Goal: Browse casually

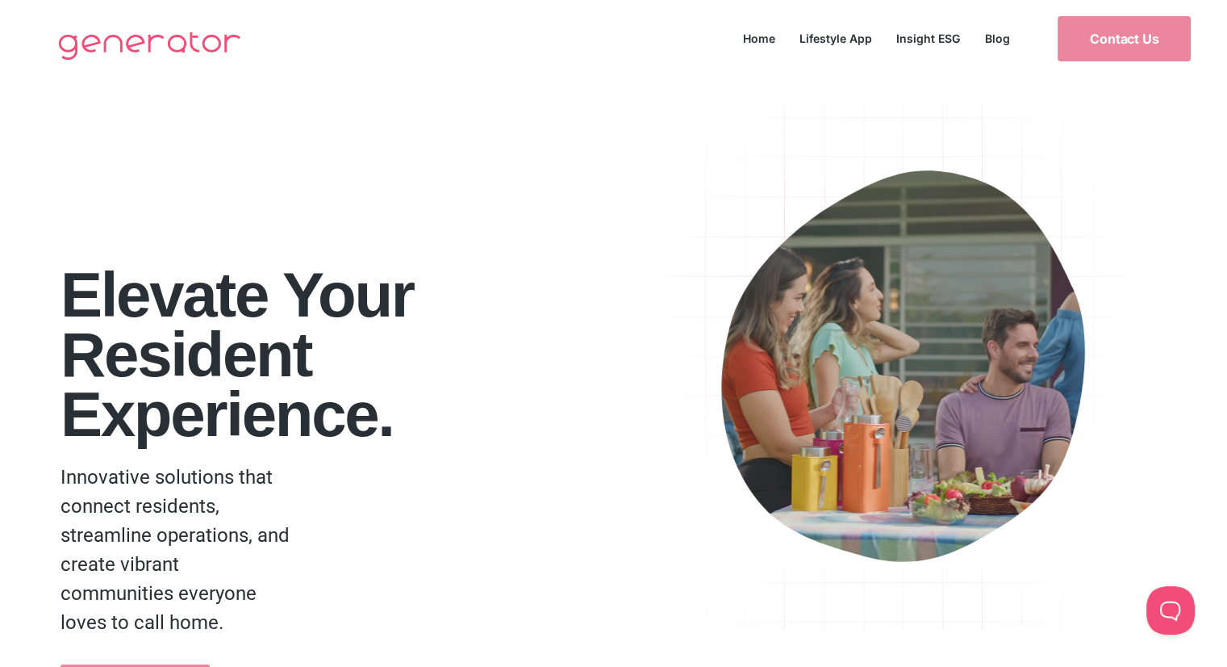
drag, startPoint x: 266, startPoint y: 304, endPoint x: 303, endPoint y: 335, distance: 47.5
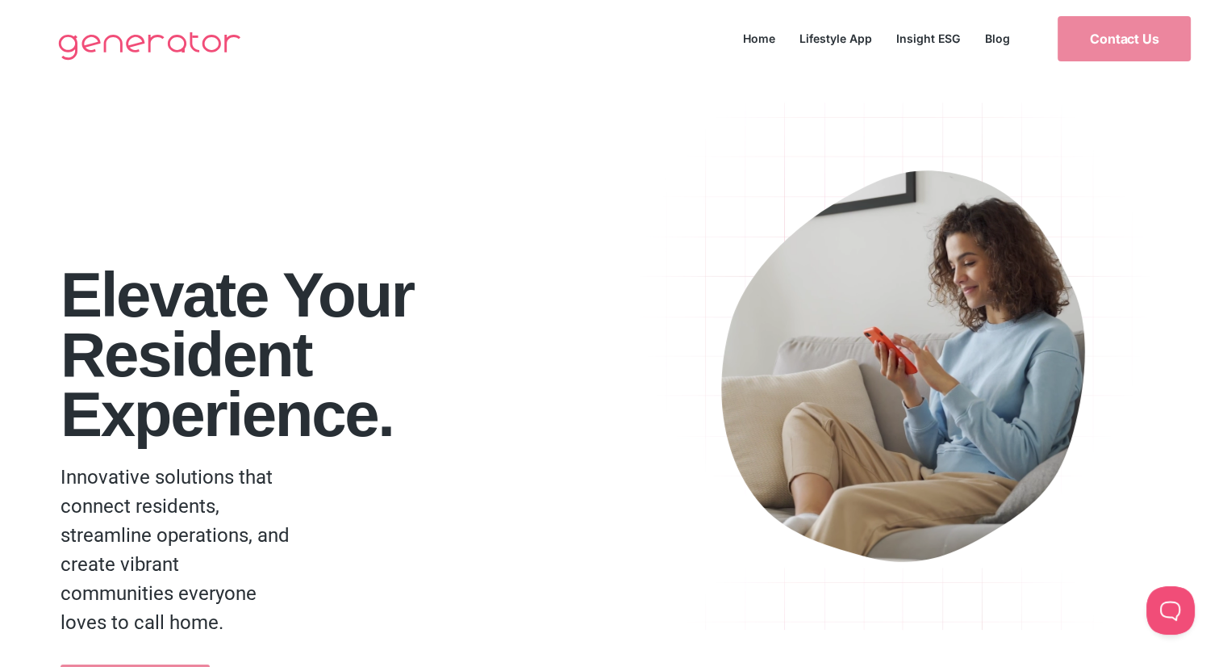
click at [266, 304] on h1 "Elevate your Resident Experience." at bounding box center [342, 353] width 563 height 179
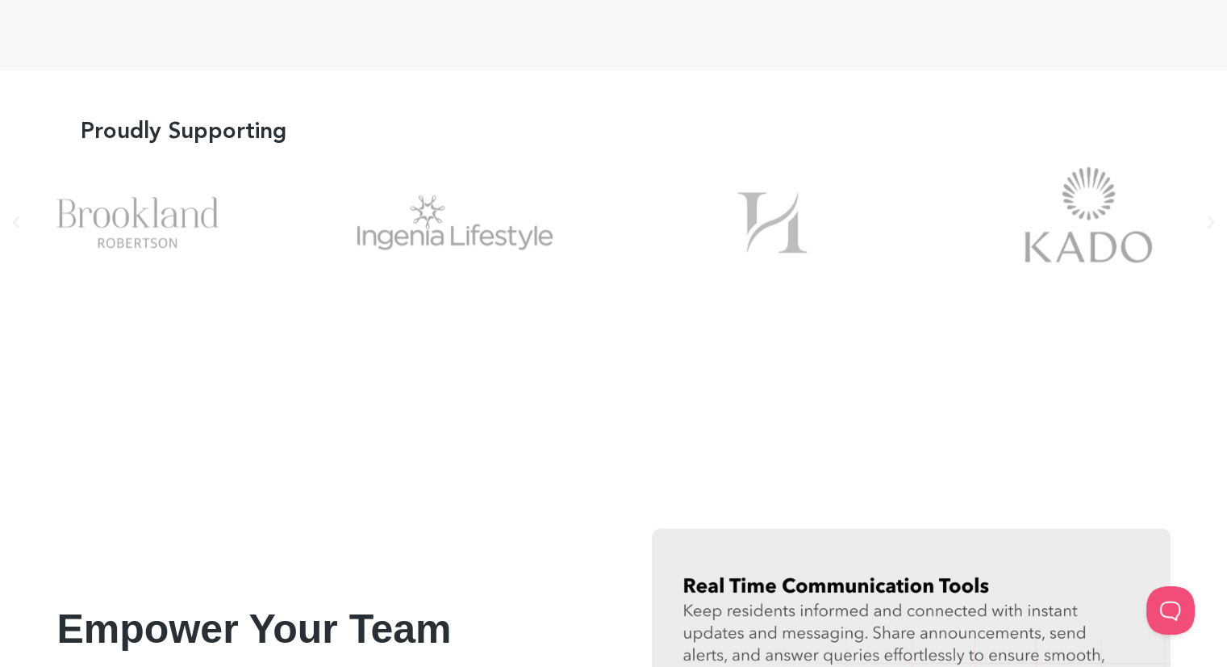
scroll to position [1372, 0]
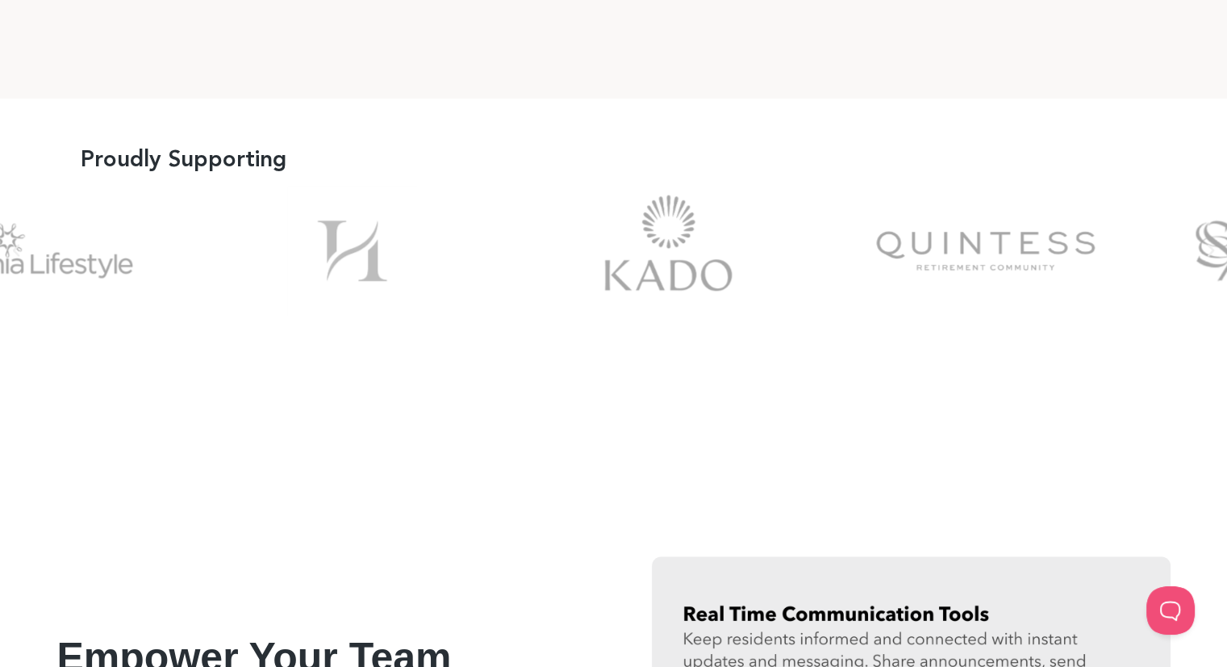
click at [465, 275] on div "Picture1" at bounding box center [352, 251] width 277 height 130
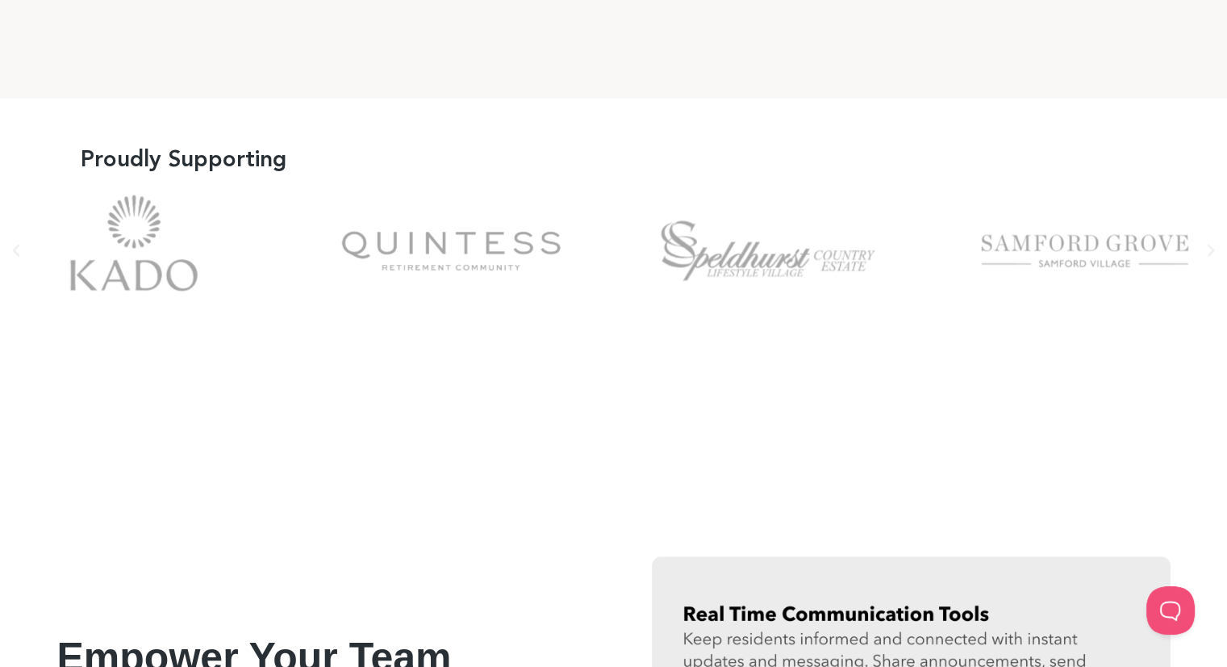
click at [510, 250] on div "quintess-logo" at bounding box center [451, 251] width 277 height 130
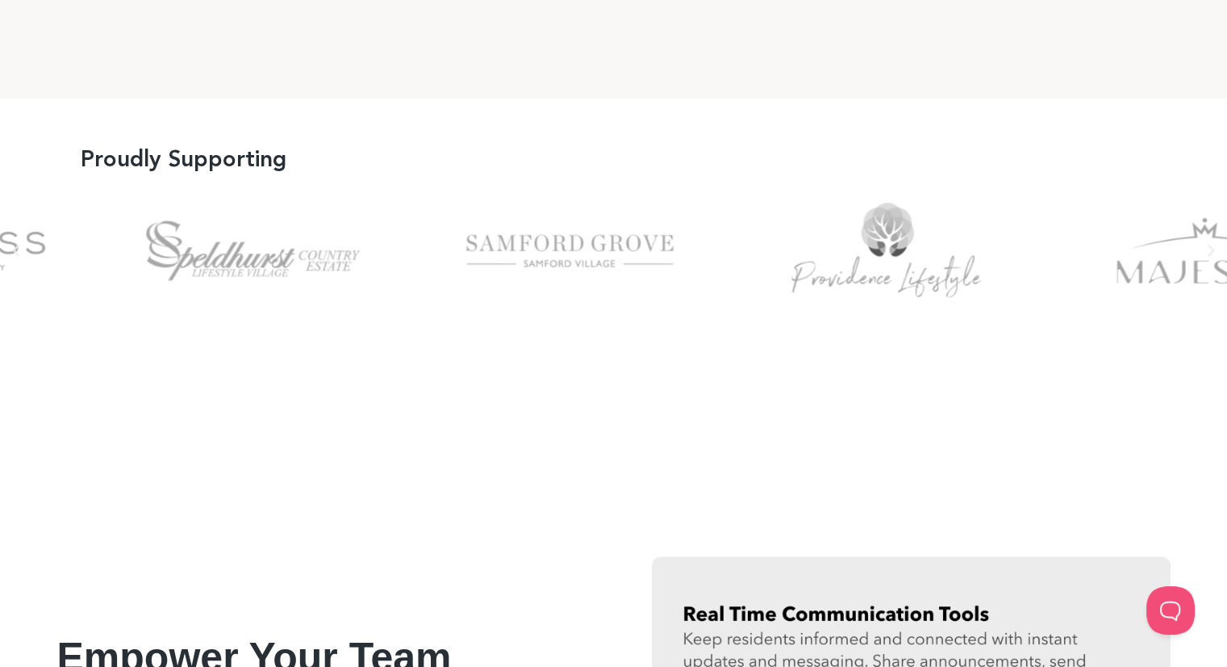
click at [500, 261] on div "Samford Grove" at bounding box center [570, 251] width 277 height 130
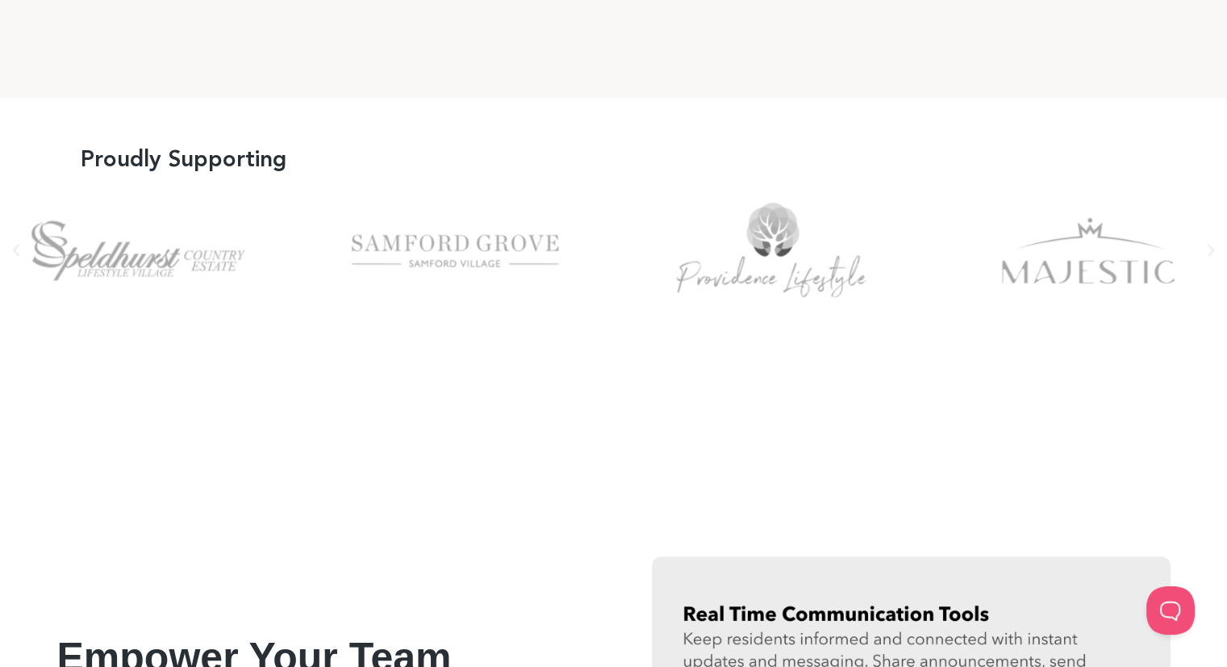
drag, startPoint x: 1008, startPoint y: 257, endPoint x: 484, endPoint y: 257, distance: 523.7
click at [484, 257] on div "Slides" at bounding box center [613, 251] width 1227 height 130
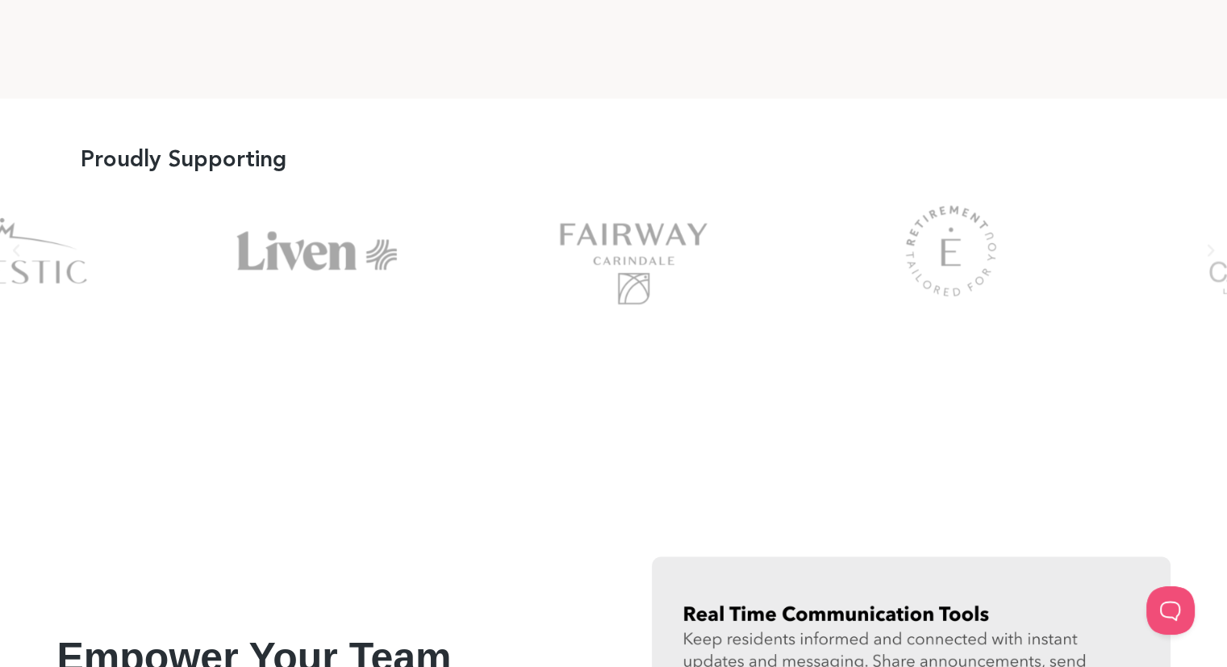
click at [278, 242] on div "Liven" at bounding box center [317, 251] width 277 height 130
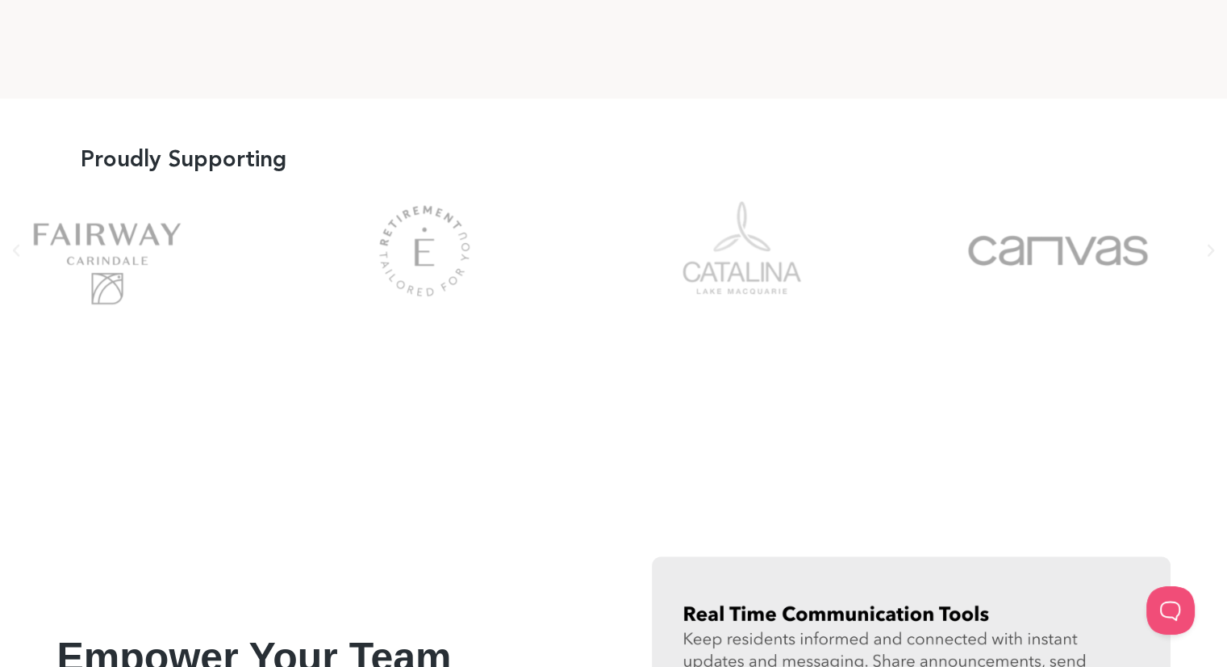
click at [286, 278] on div "Esp" at bounding box center [424, 251] width 277 height 130
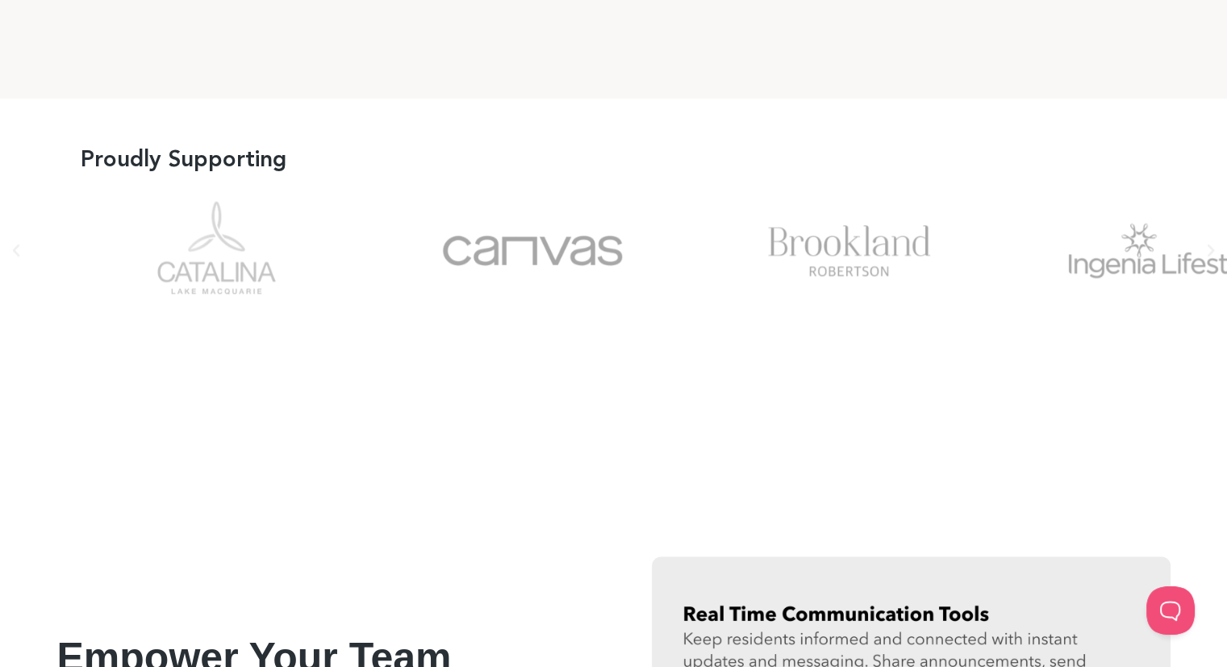
click at [436, 259] on div "Canvas" at bounding box center [533, 251] width 277 height 130
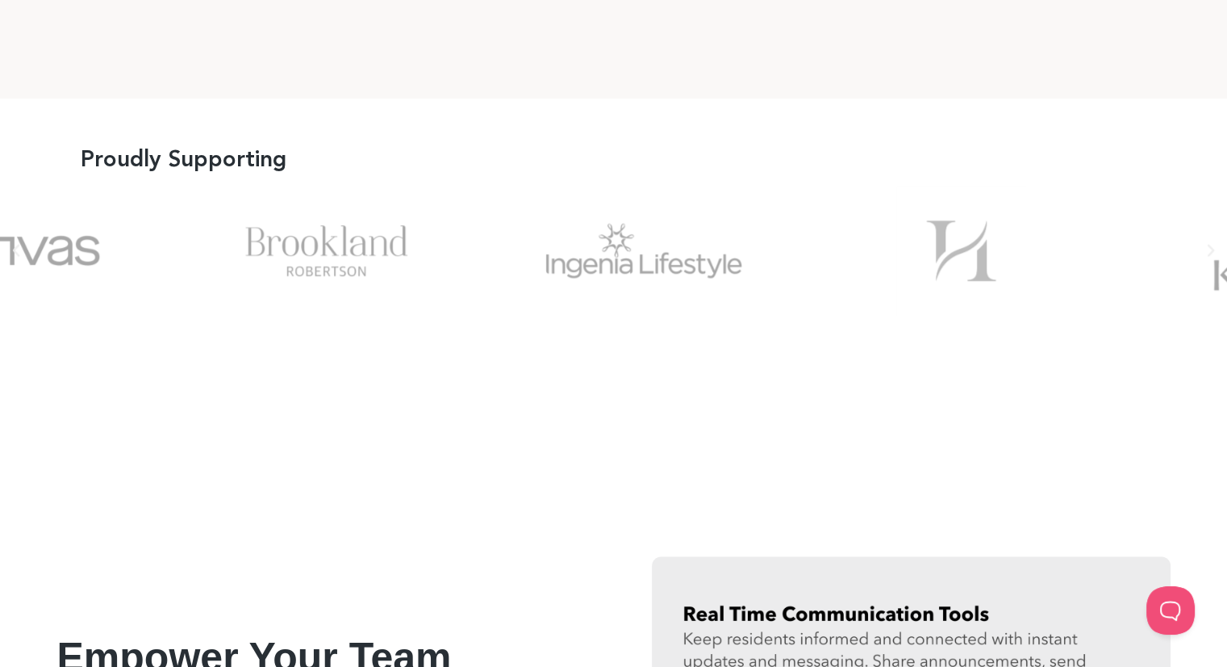
click at [449, 257] on div "Brookland" at bounding box center [327, 251] width 277 height 130
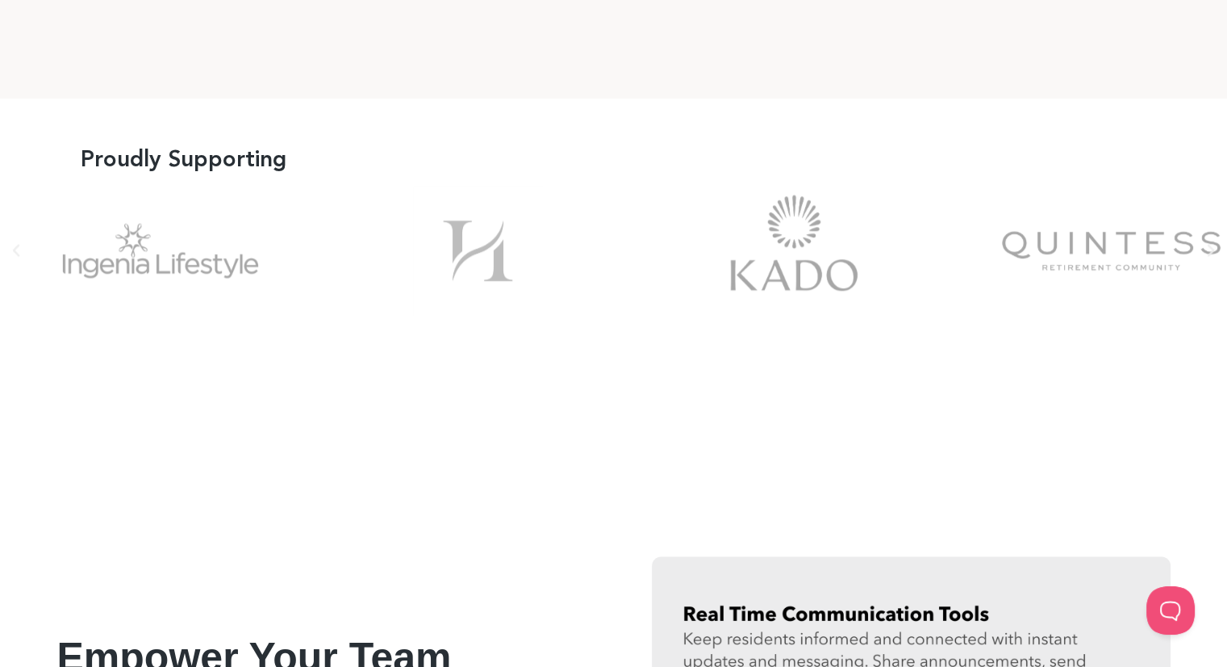
click at [339, 259] on div "Picture1" at bounding box center [477, 251] width 277 height 130
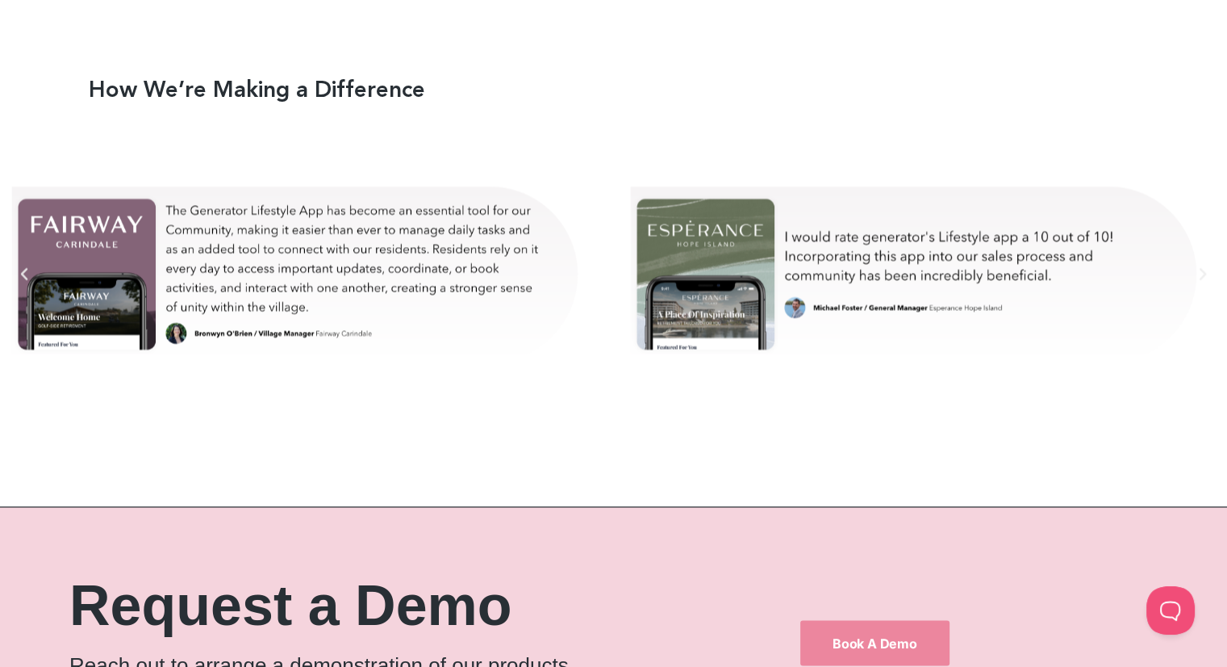
scroll to position [9361, 0]
